Goal: Complete application form

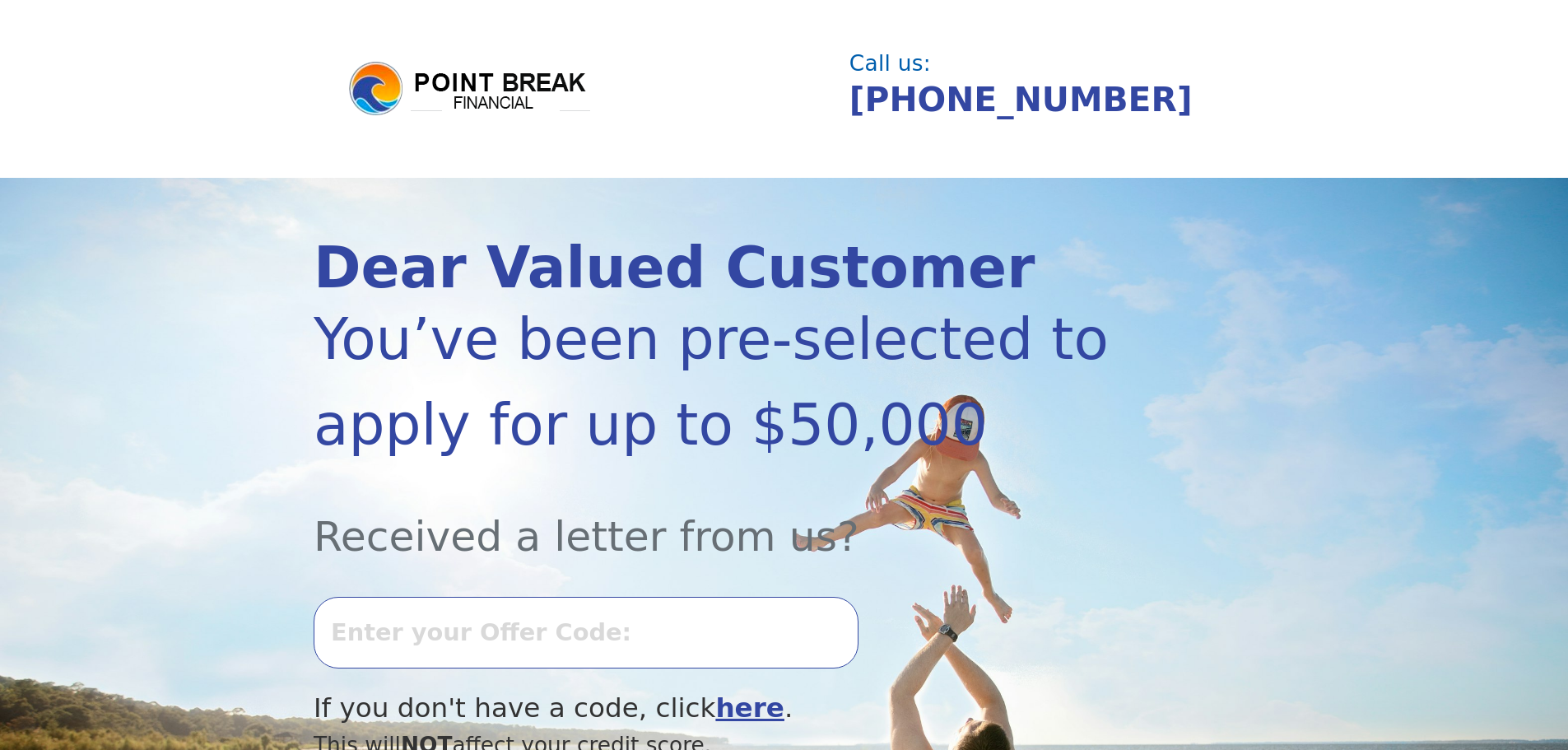
click at [401, 639] on input "text" at bounding box center [586, 632] width 545 height 71
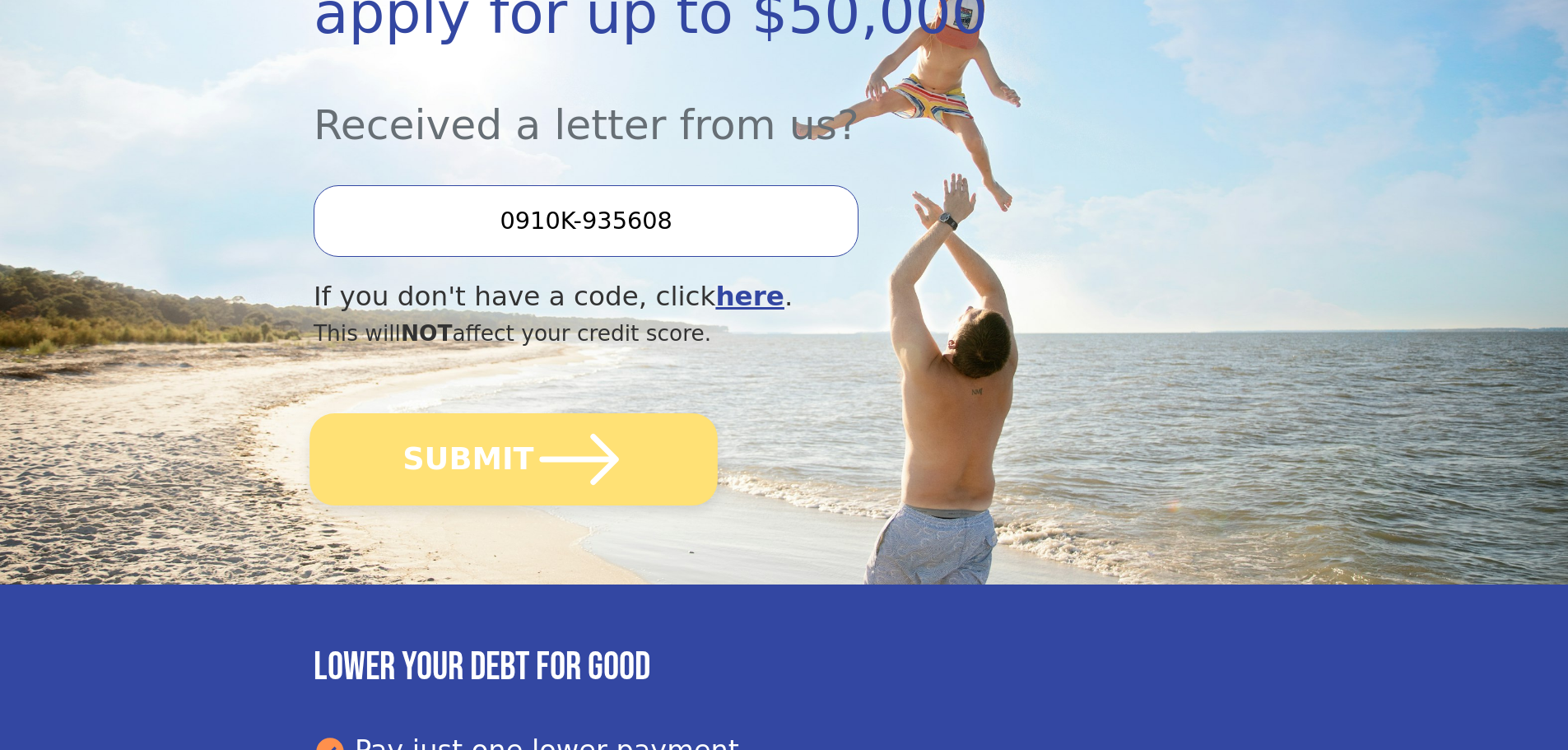
type input "0910K-935608"
click at [475, 465] on button "SUBMIT" at bounding box center [514, 459] width 409 height 92
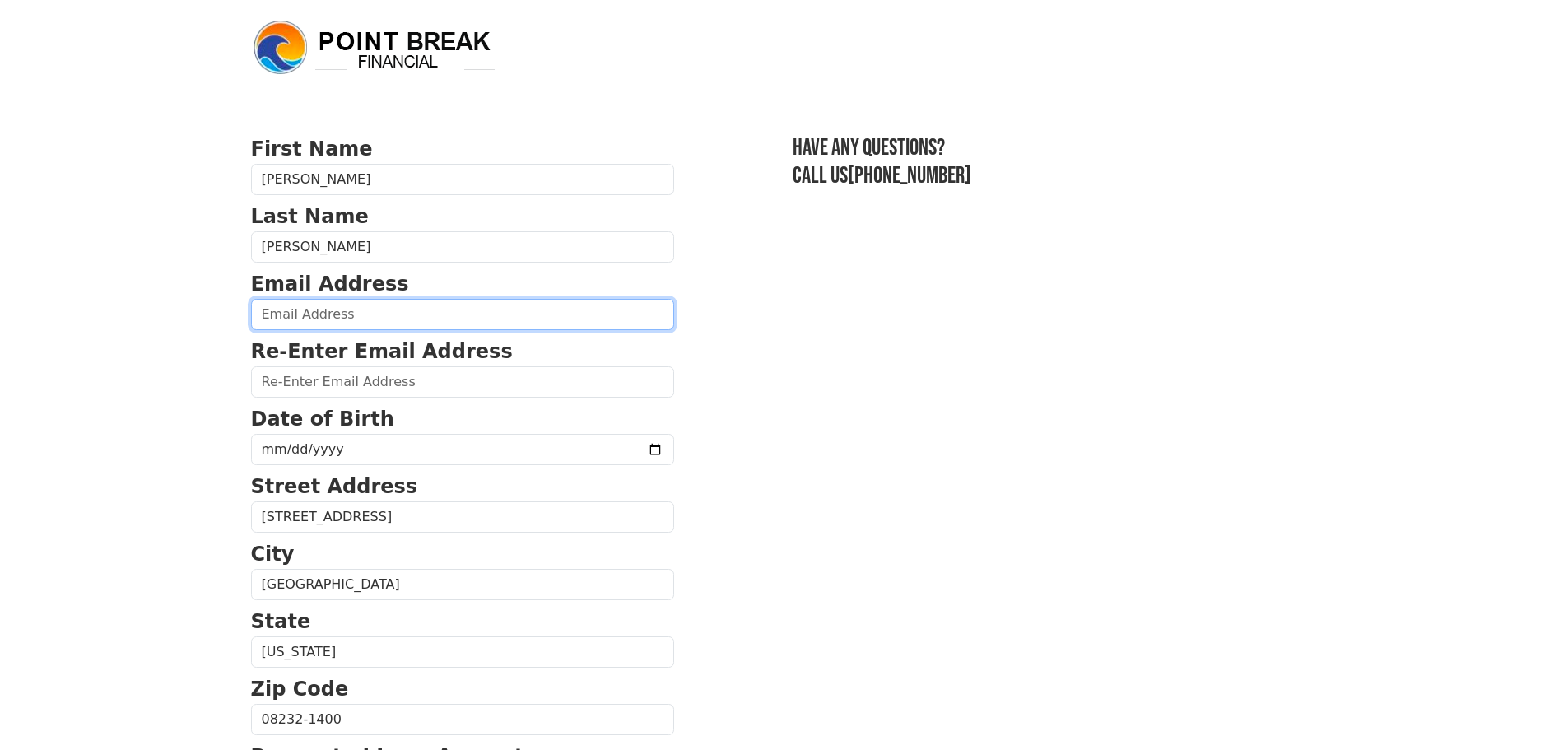
click at [291, 327] on input "email" at bounding box center [462, 315] width 423 height 31
type input "[EMAIL_ADDRESS][DOMAIN_NAME]"
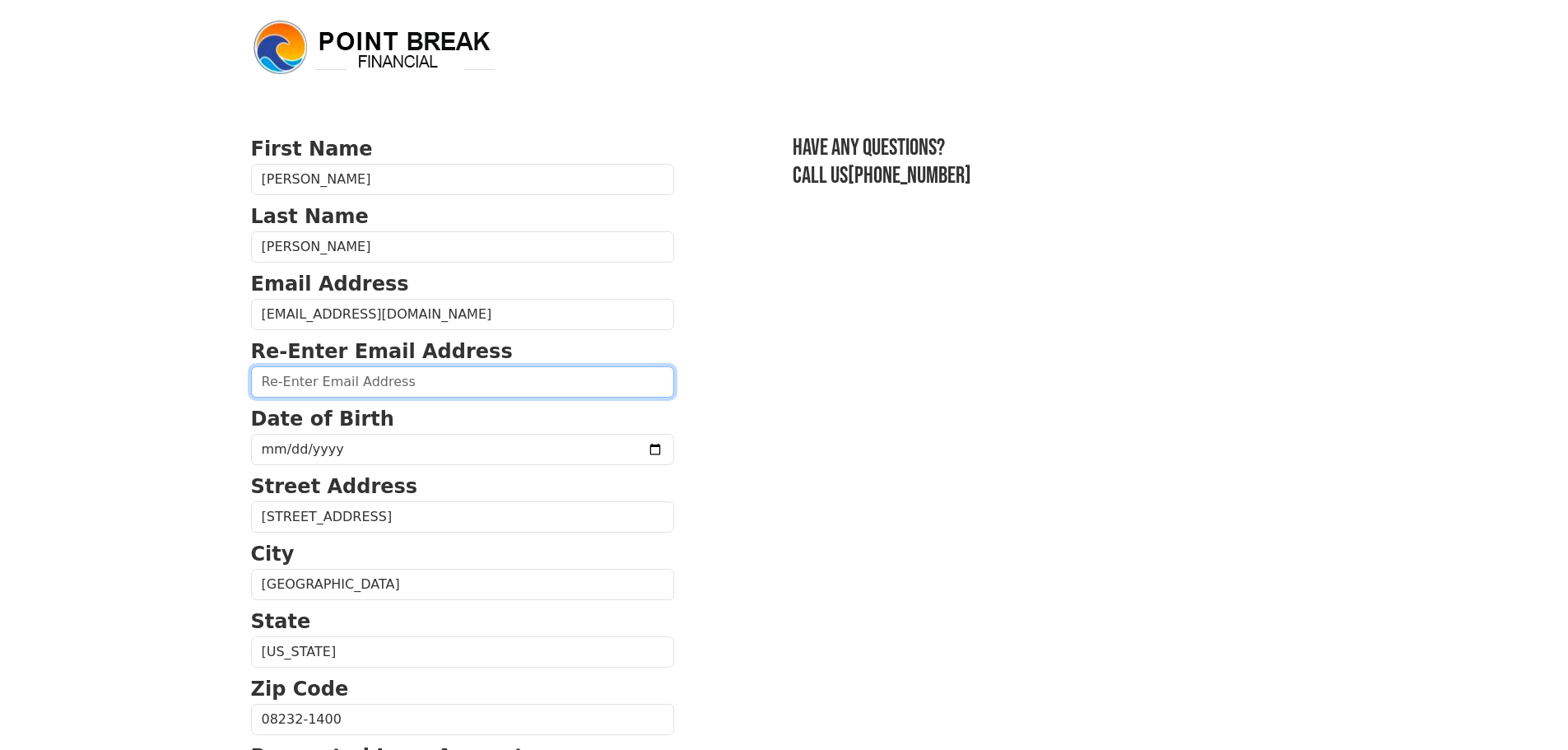
click at [328, 388] on input "email" at bounding box center [462, 382] width 423 height 31
type input "[EMAIL_ADDRESS][DOMAIN_NAME]"
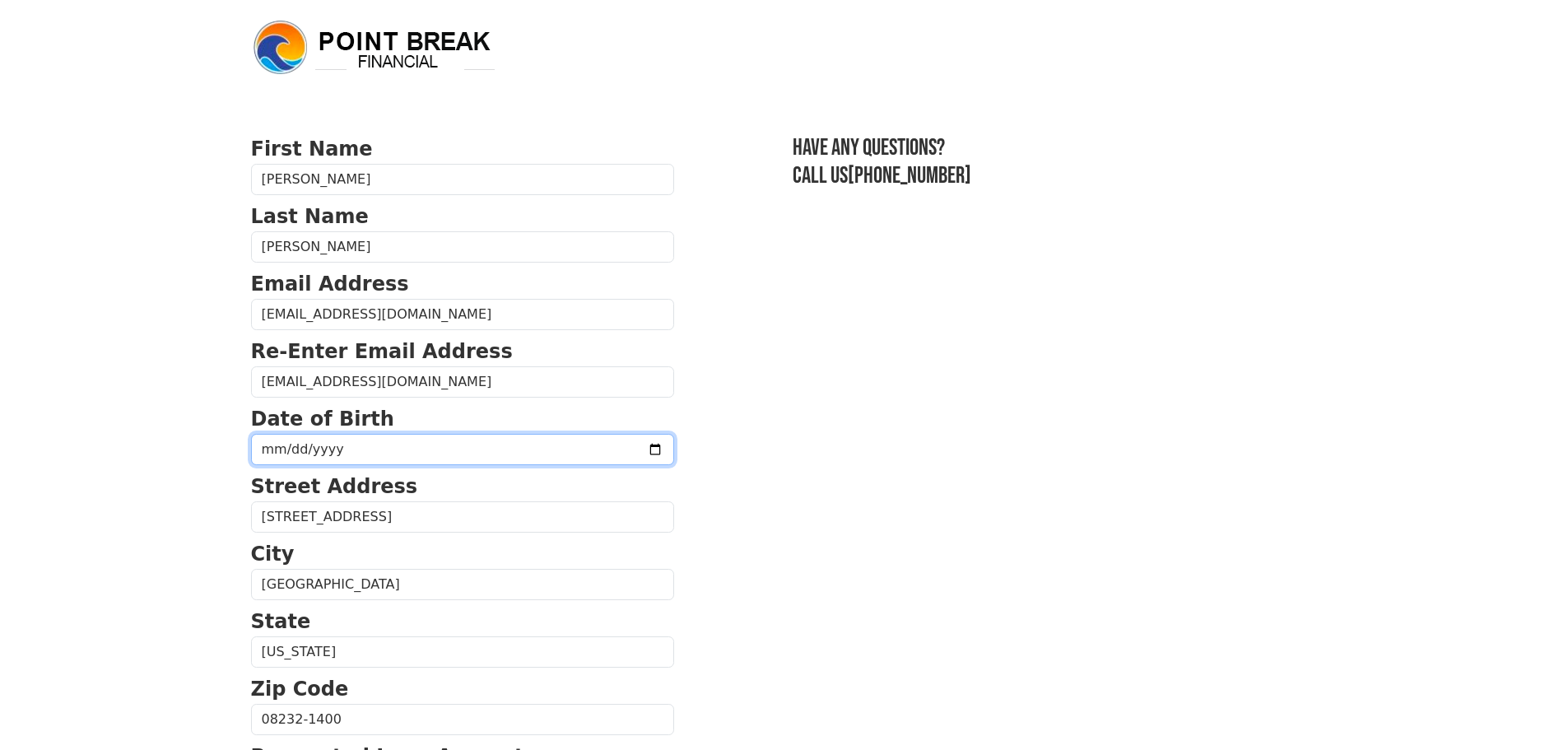
click at [272, 453] on input "date" at bounding box center [462, 450] width 423 height 31
type input "[DATE]"
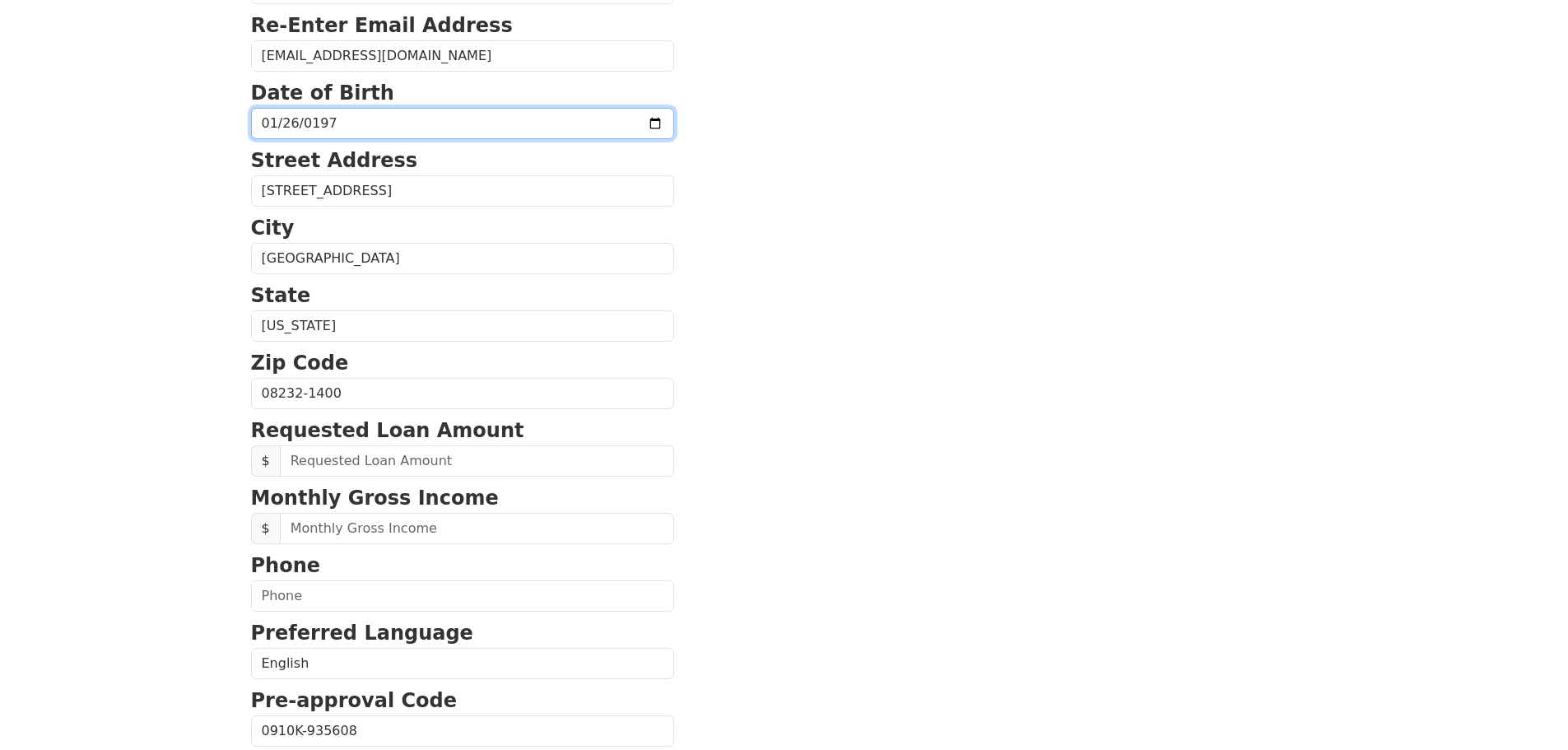
scroll to position [329, 0]
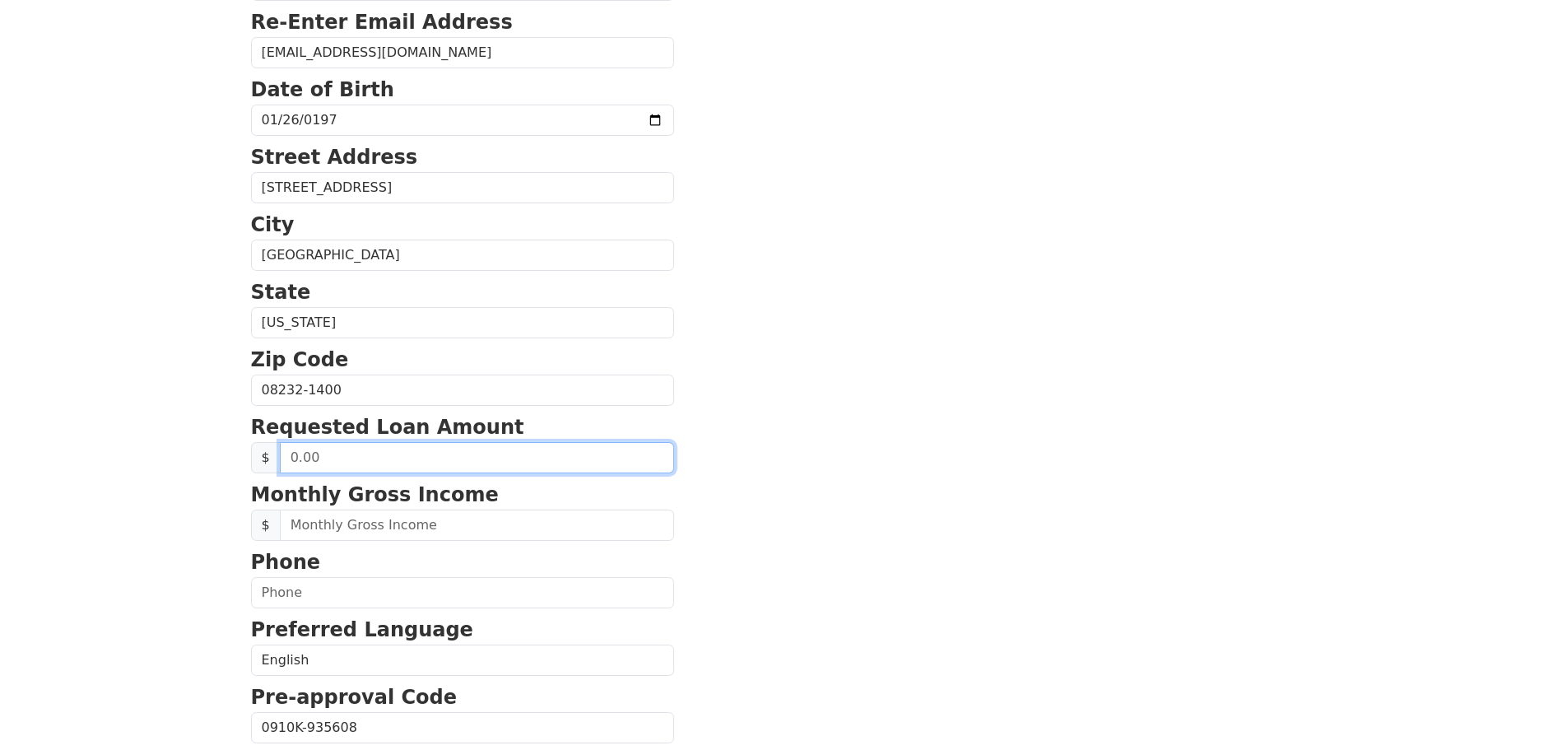
drag, startPoint x: 317, startPoint y: 454, endPoint x: 288, endPoint y: 453, distance: 29.0
click at [288, 453] on input "text" at bounding box center [477, 457] width 394 height 31
type input "1.00"
type input "10,000.00"
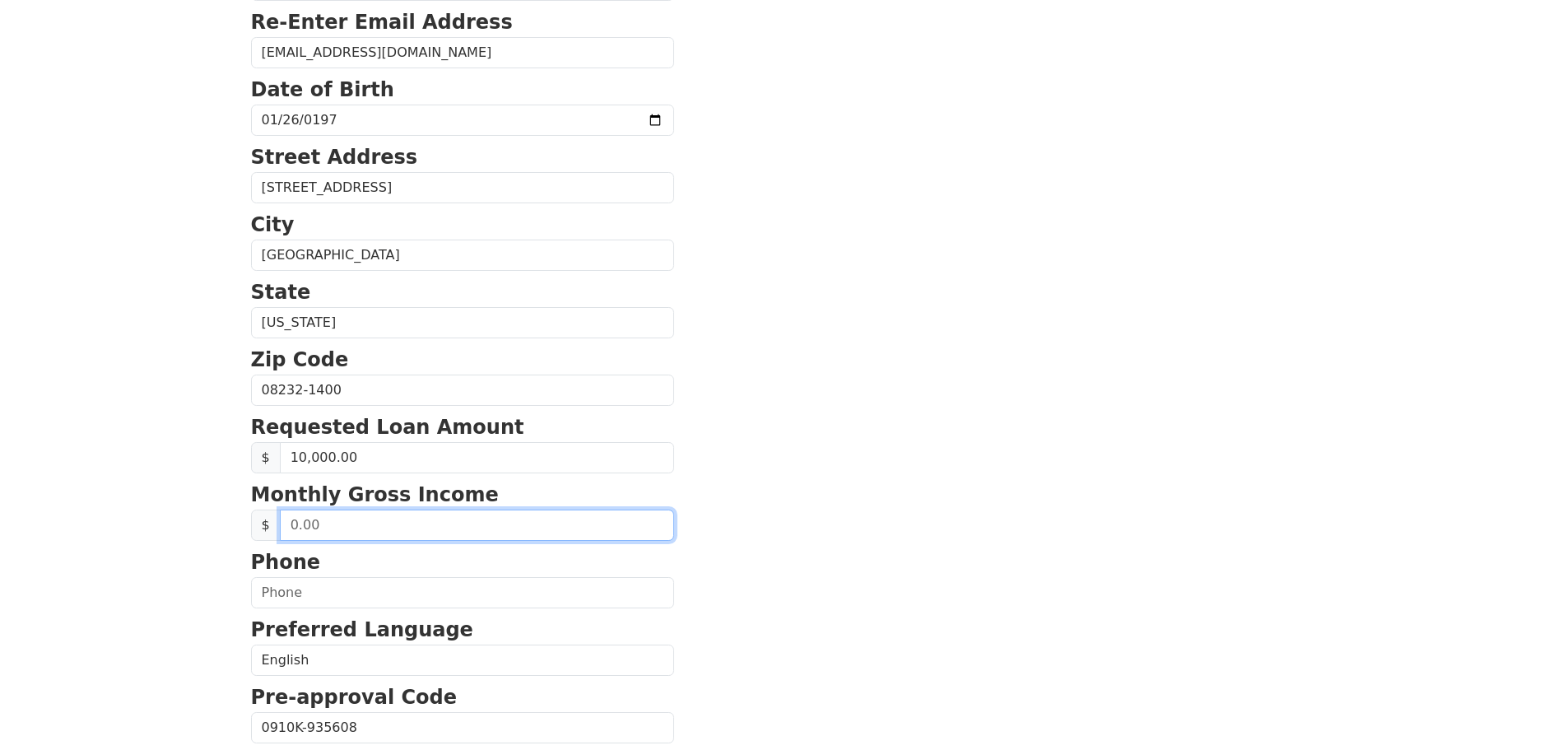
drag, startPoint x: 317, startPoint y: 525, endPoint x: 284, endPoint y: 534, distance: 34.2
click at [284, 534] on input "text" at bounding box center [477, 525] width 394 height 31
type input "4,245.00"
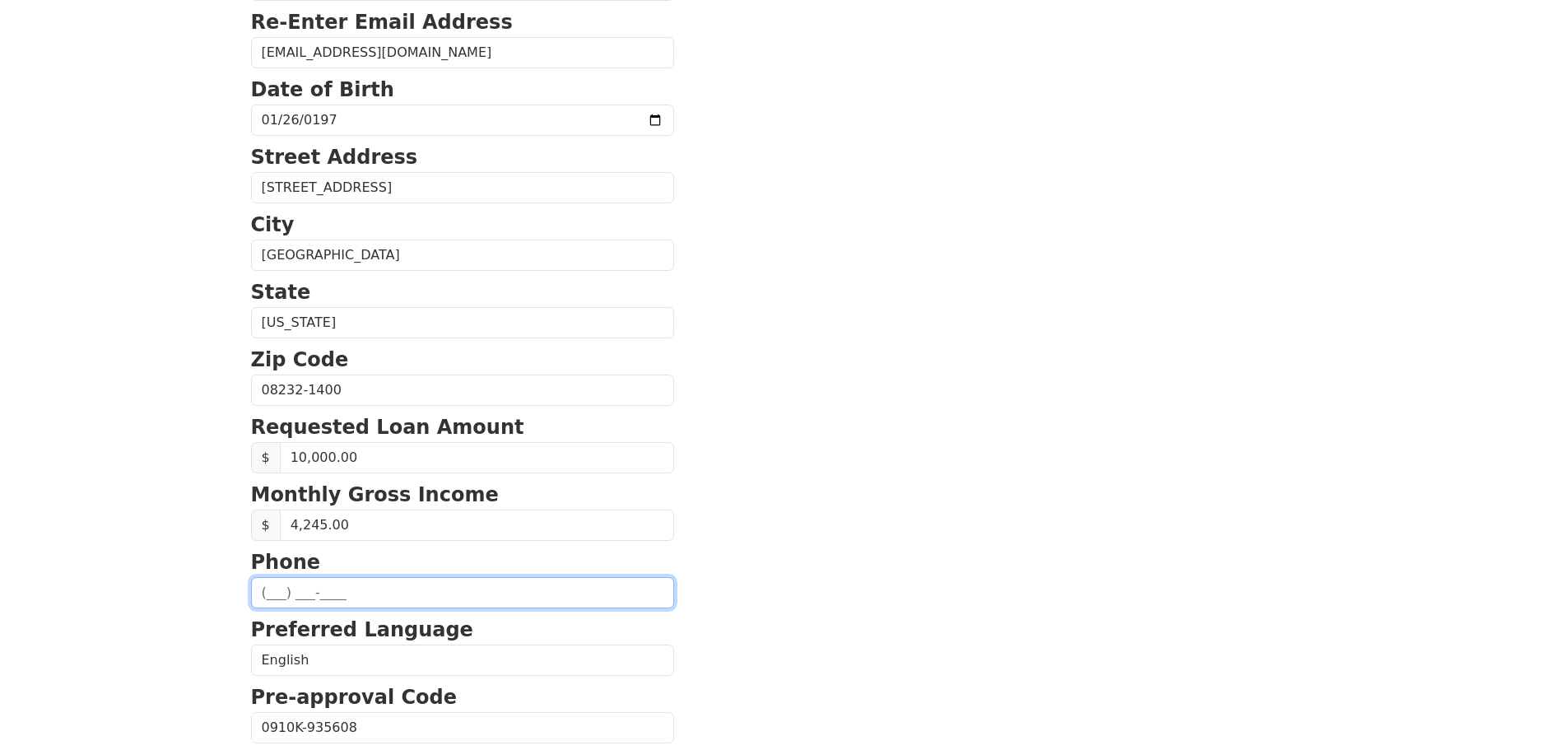
click at [272, 600] on input "text" at bounding box center [462, 593] width 423 height 31
type input "[PHONE_NUMBER]"
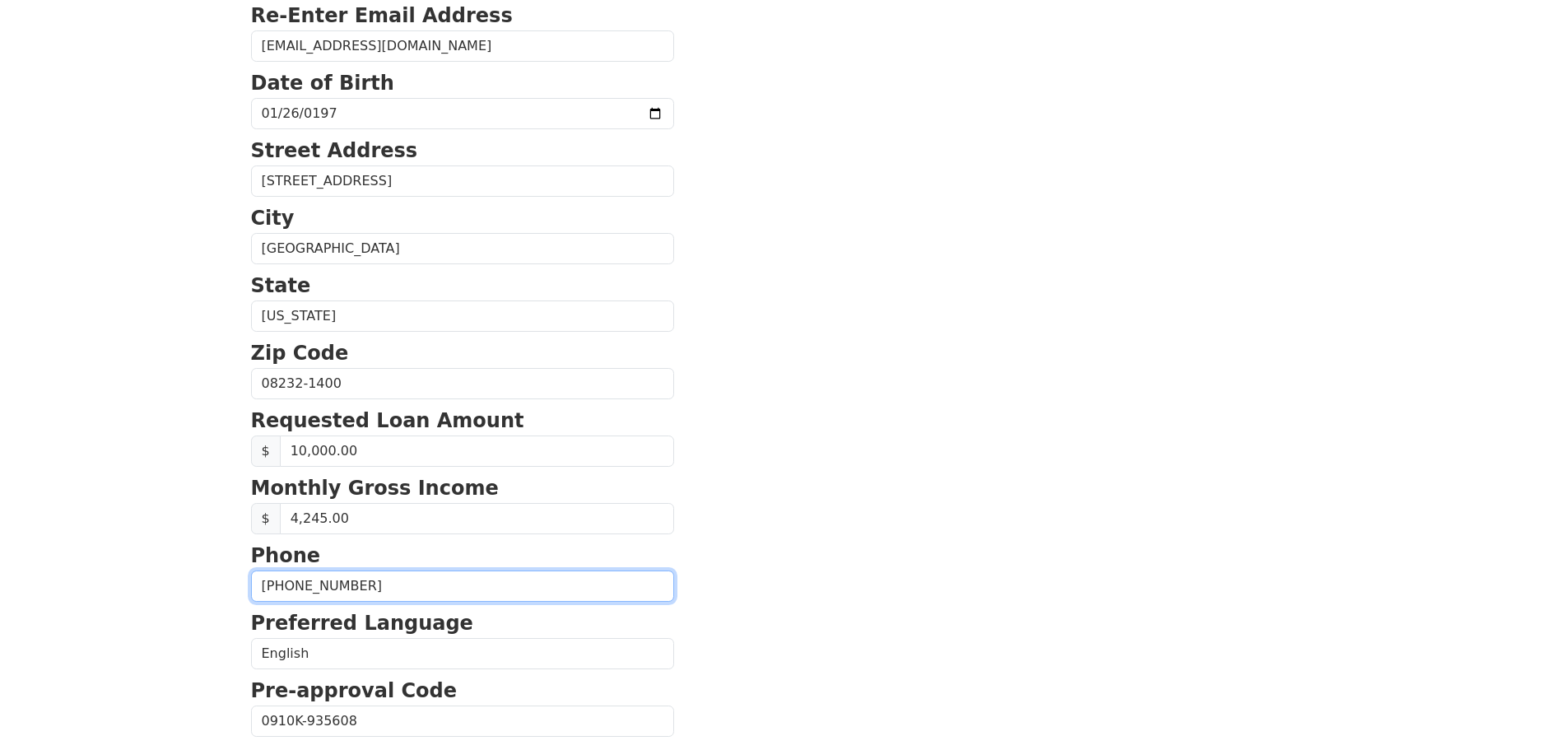
scroll to position [561, 0]
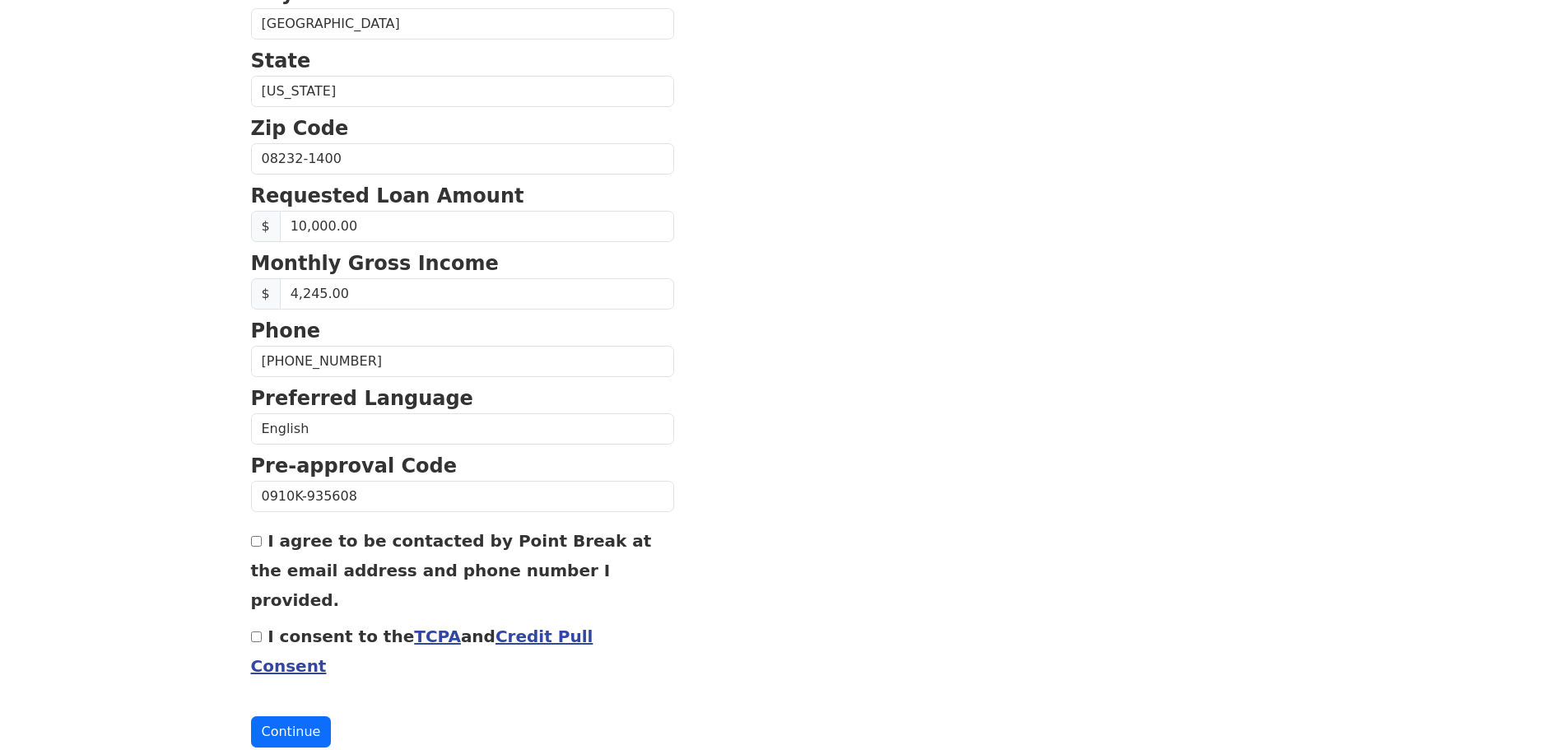
click at [555, 627] on link "Credit Pull Consent" at bounding box center [422, 651] width 343 height 49
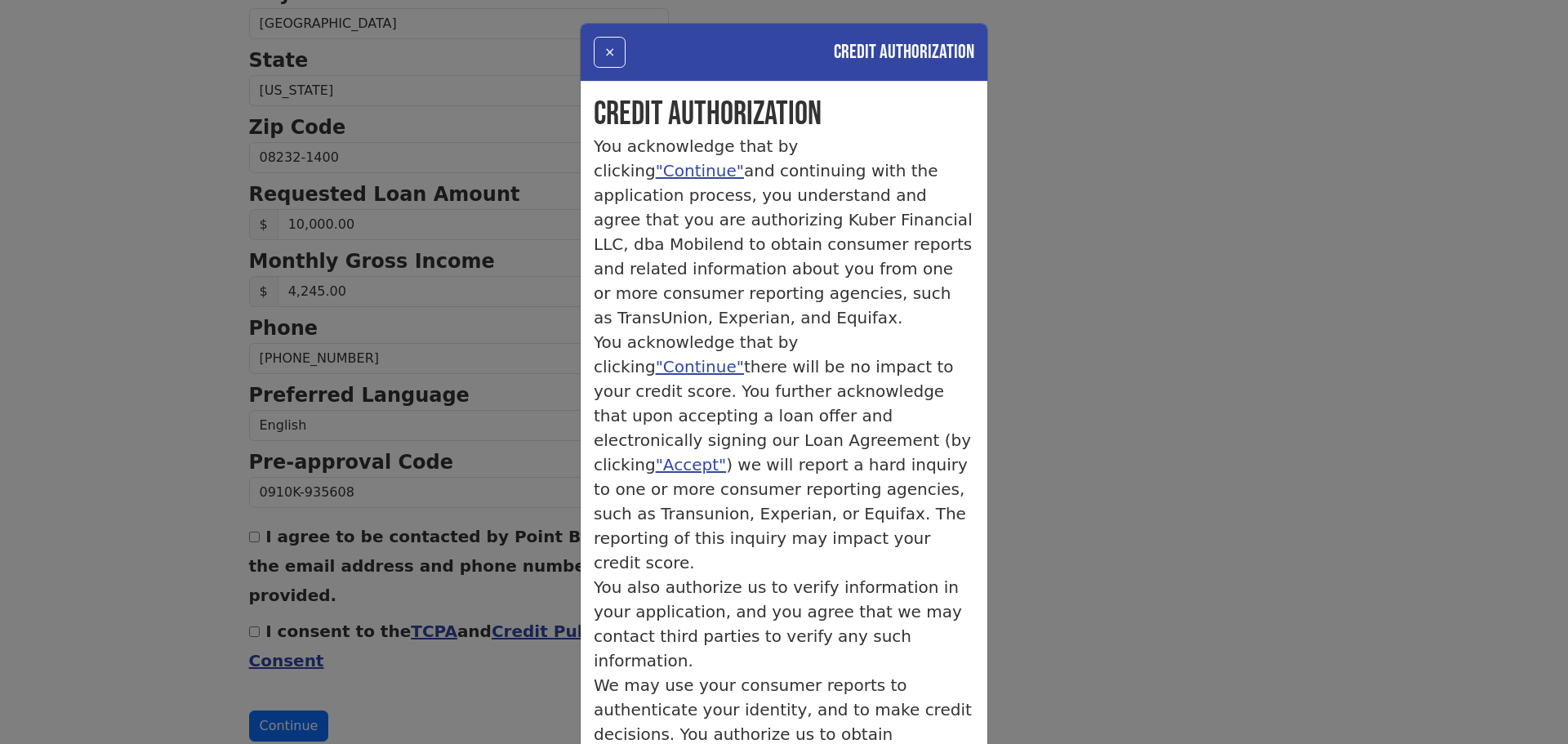
click at [1114, 150] on div "× Credit Authorization Credit Authorization You acknowledge that by clicking "C…" at bounding box center [784, 372] width 1568 height 744
